Goal: Browse casually

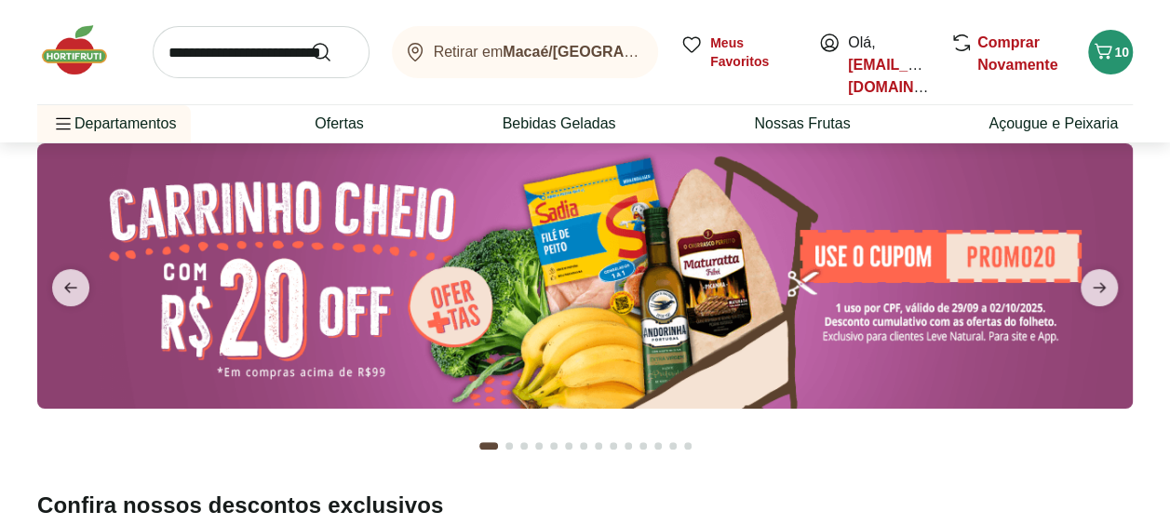
scroll to position [93, 0]
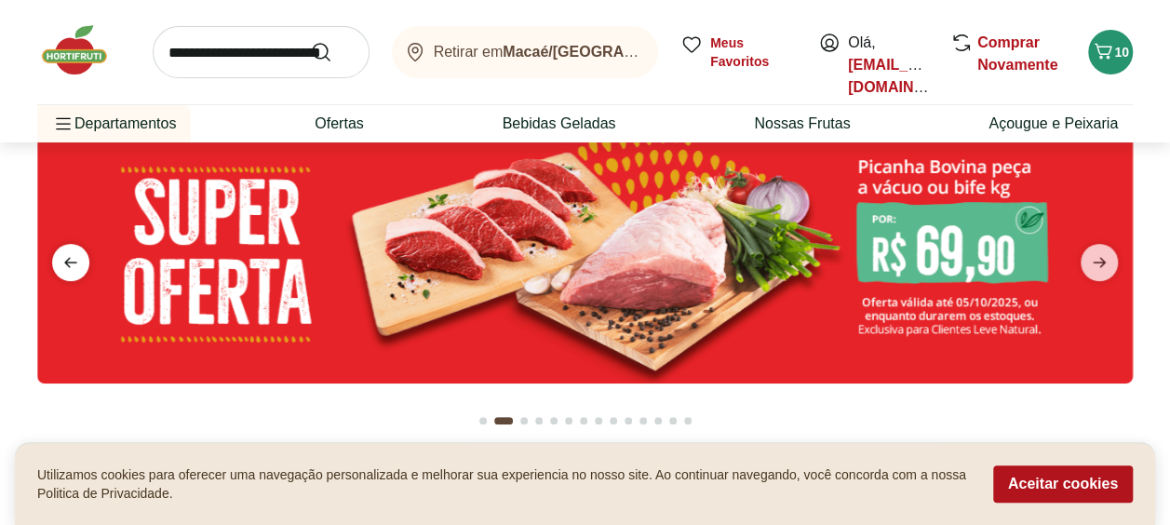
click at [68, 255] on icon "previous" at bounding box center [71, 262] width 22 height 22
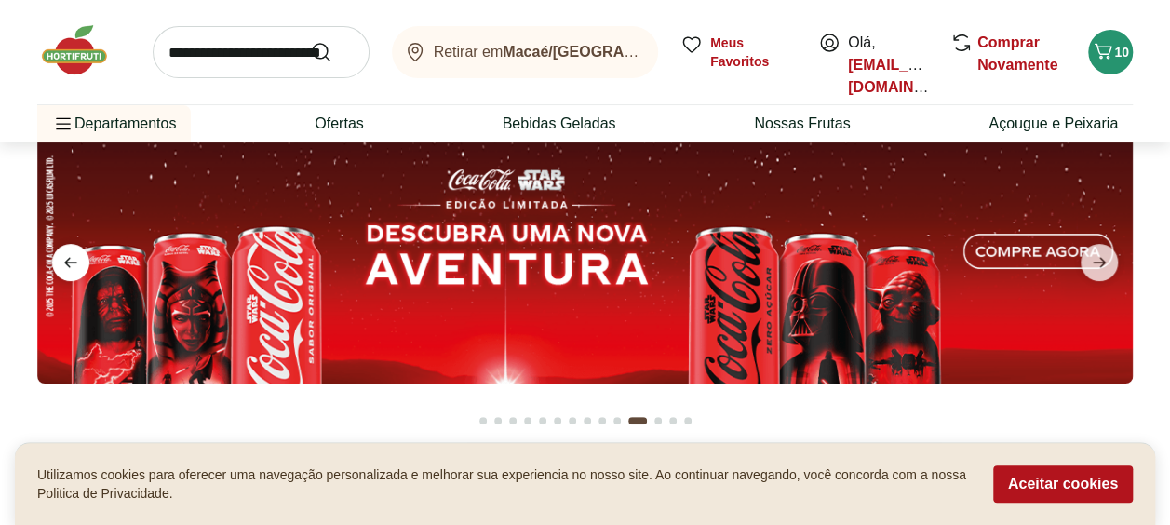
click at [61, 253] on icon "previous" at bounding box center [71, 262] width 22 height 22
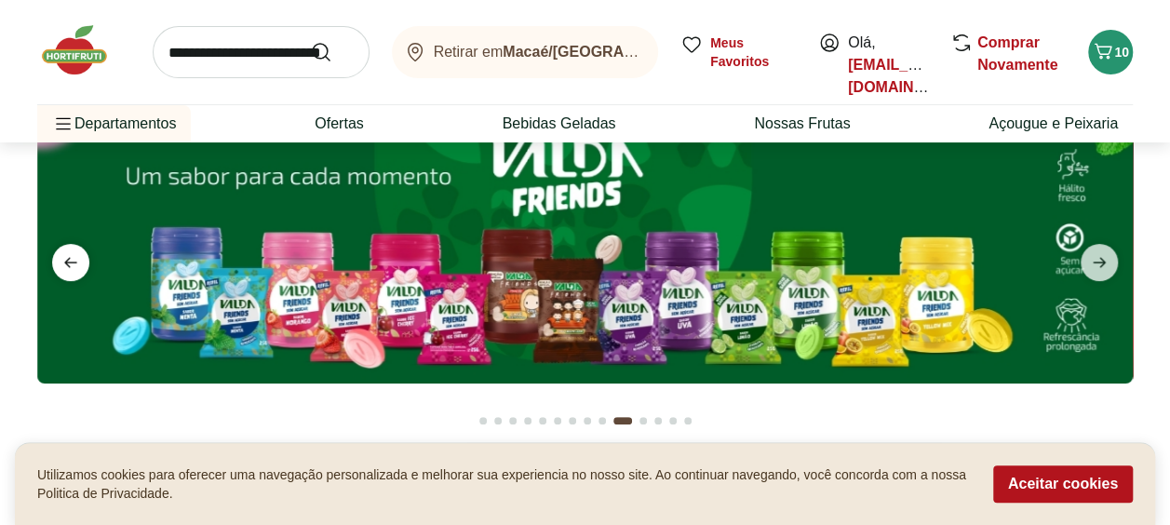
click at [69, 252] on icon "previous" at bounding box center [71, 262] width 22 height 22
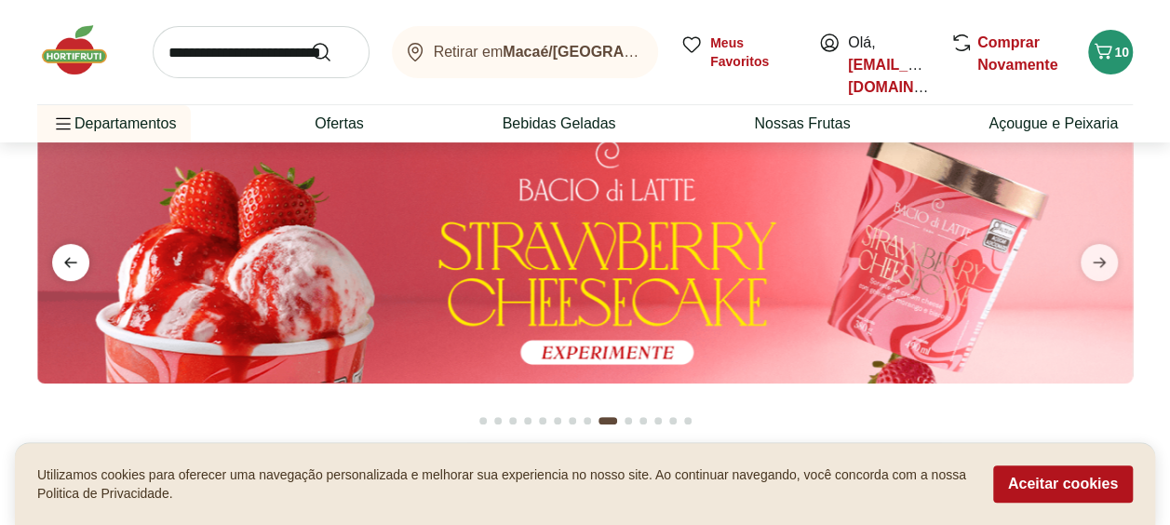
click at [69, 252] on icon "previous" at bounding box center [71, 262] width 22 height 22
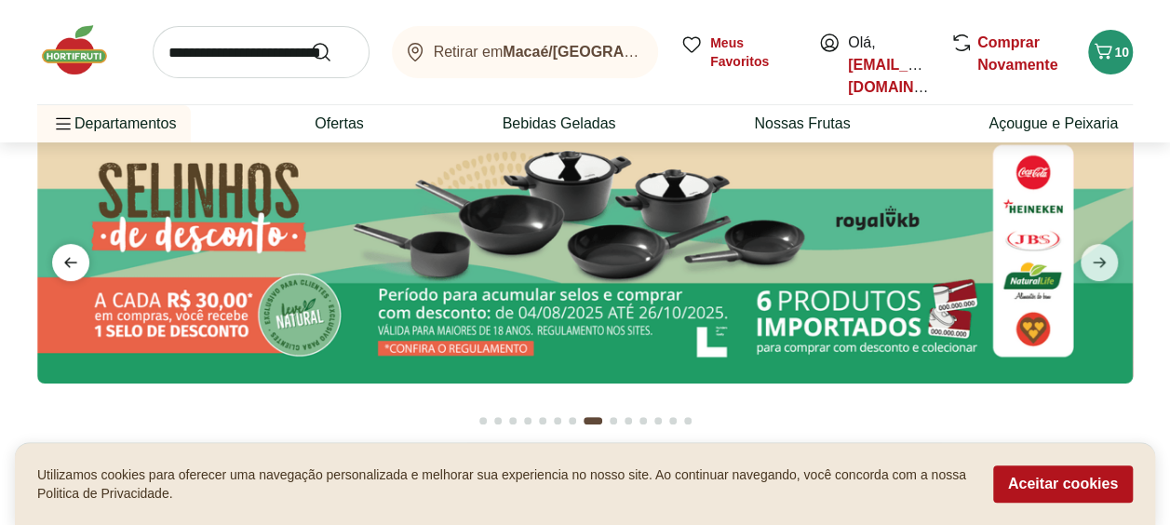
click at [69, 252] on icon "previous" at bounding box center [71, 262] width 22 height 22
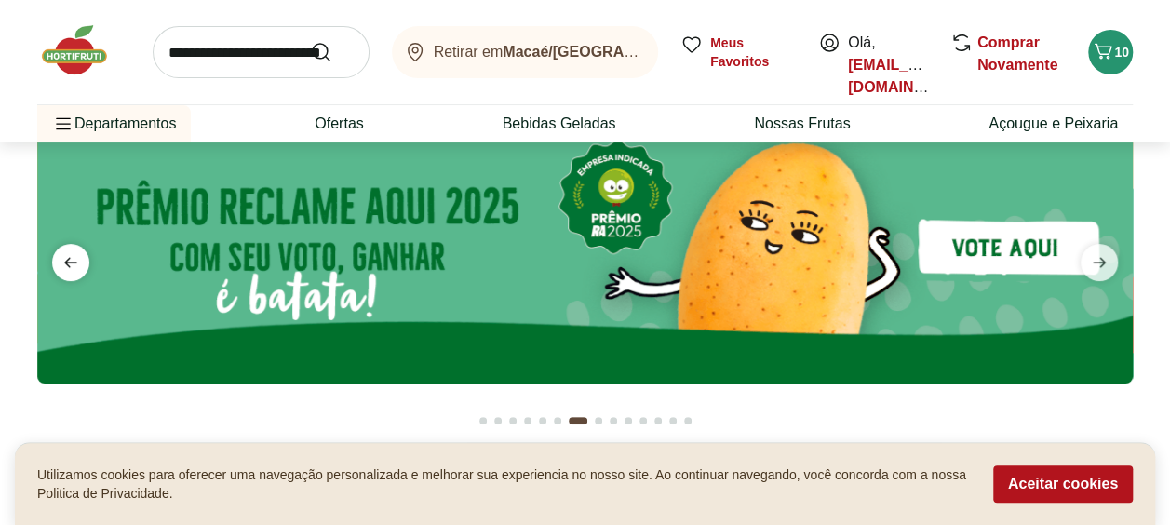
click at [69, 252] on icon "previous" at bounding box center [71, 262] width 22 height 22
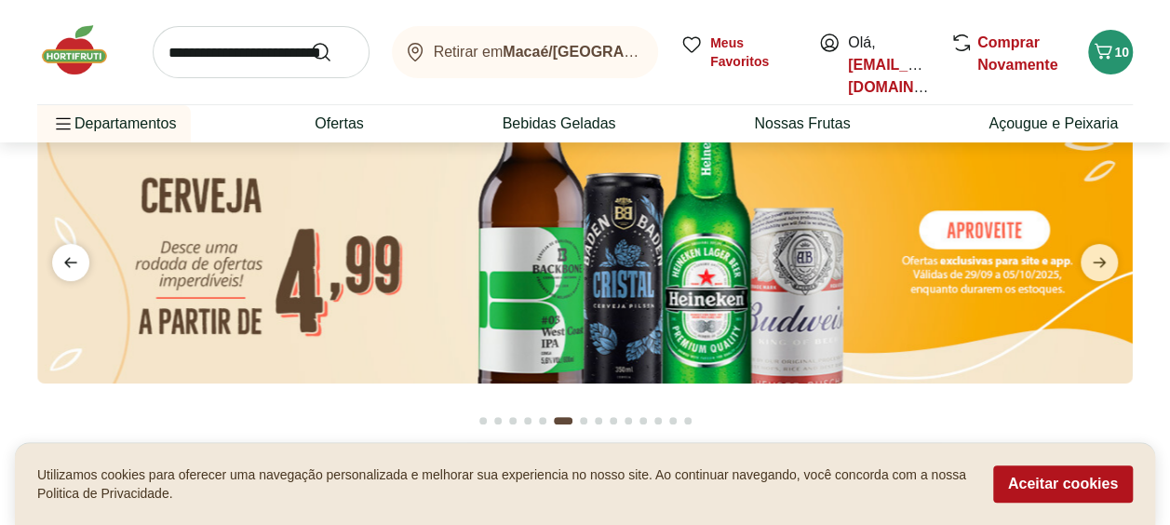
click at [69, 252] on icon "previous" at bounding box center [71, 262] width 22 height 22
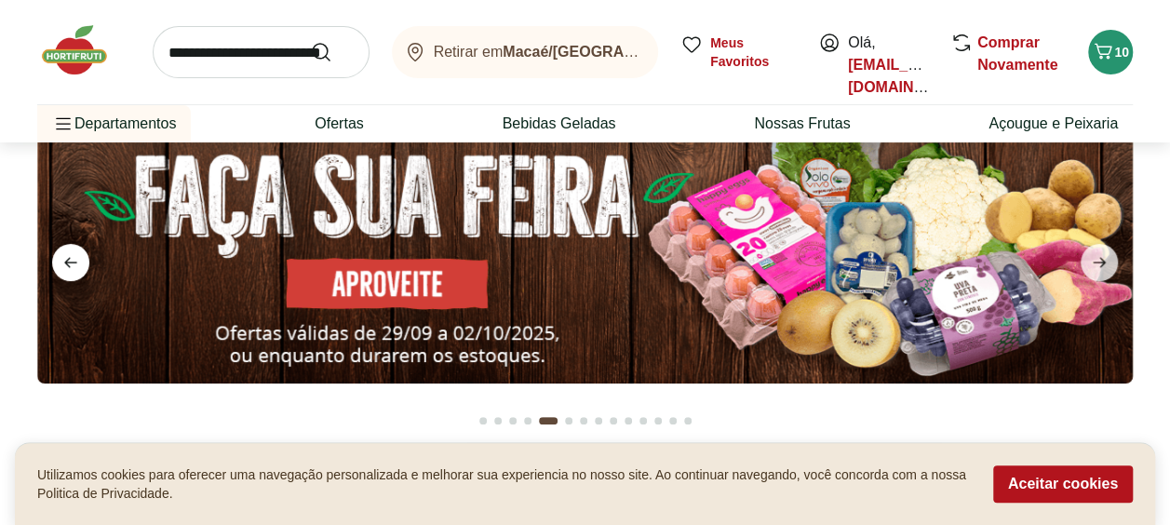
click at [69, 252] on icon "previous" at bounding box center [71, 262] width 22 height 22
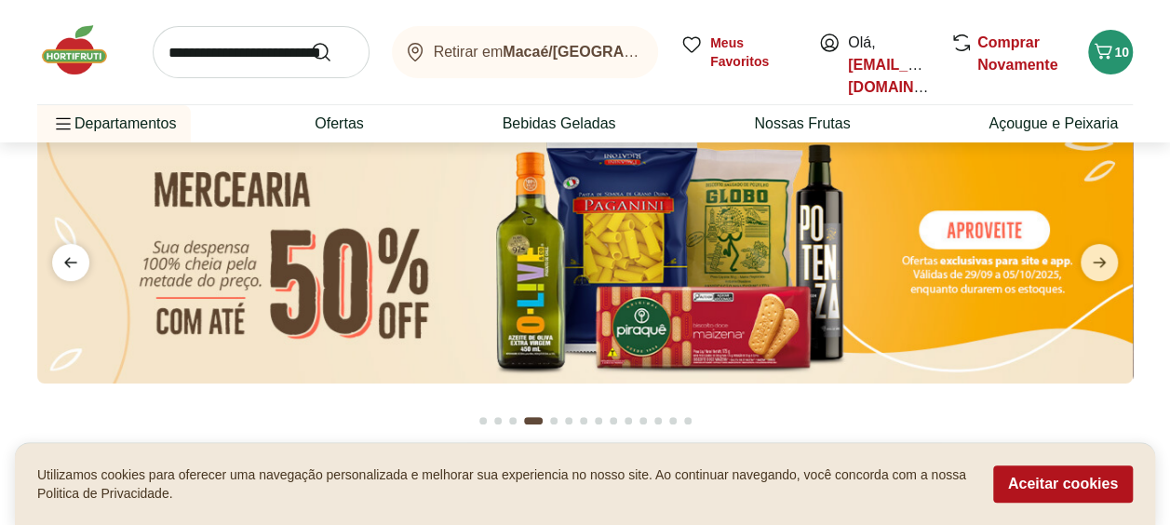
click at [69, 252] on icon "previous" at bounding box center [71, 262] width 22 height 22
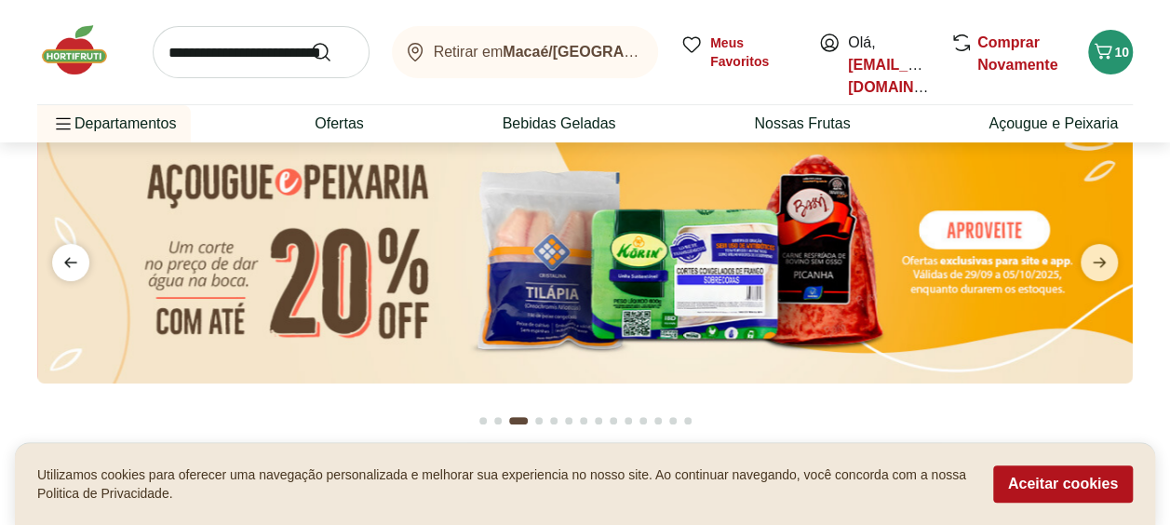
click at [69, 252] on icon "previous" at bounding box center [71, 262] width 22 height 22
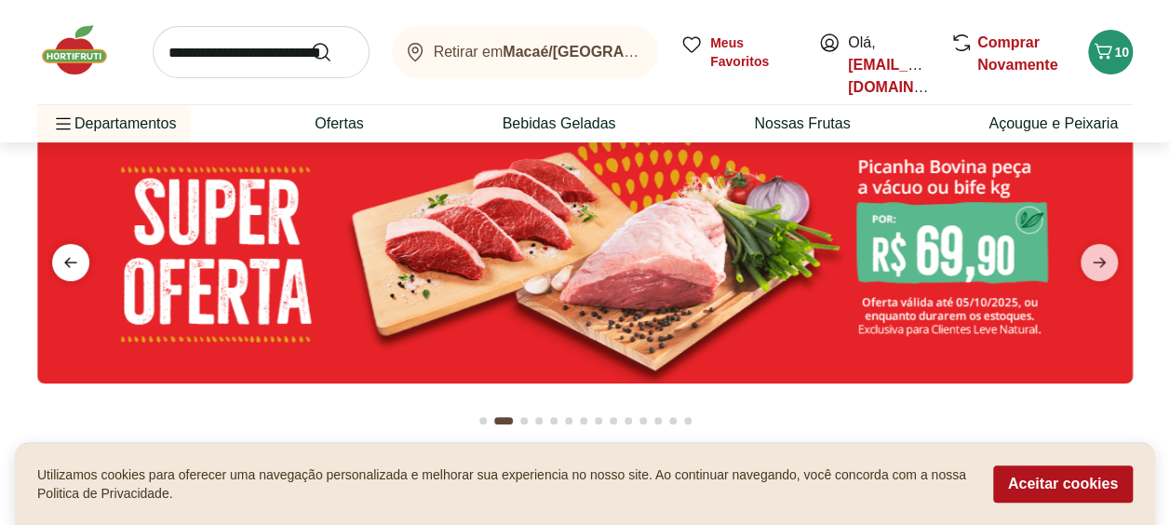
click at [69, 252] on icon "previous" at bounding box center [71, 262] width 22 height 22
